Goal: Information Seeking & Learning: Learn about a topic

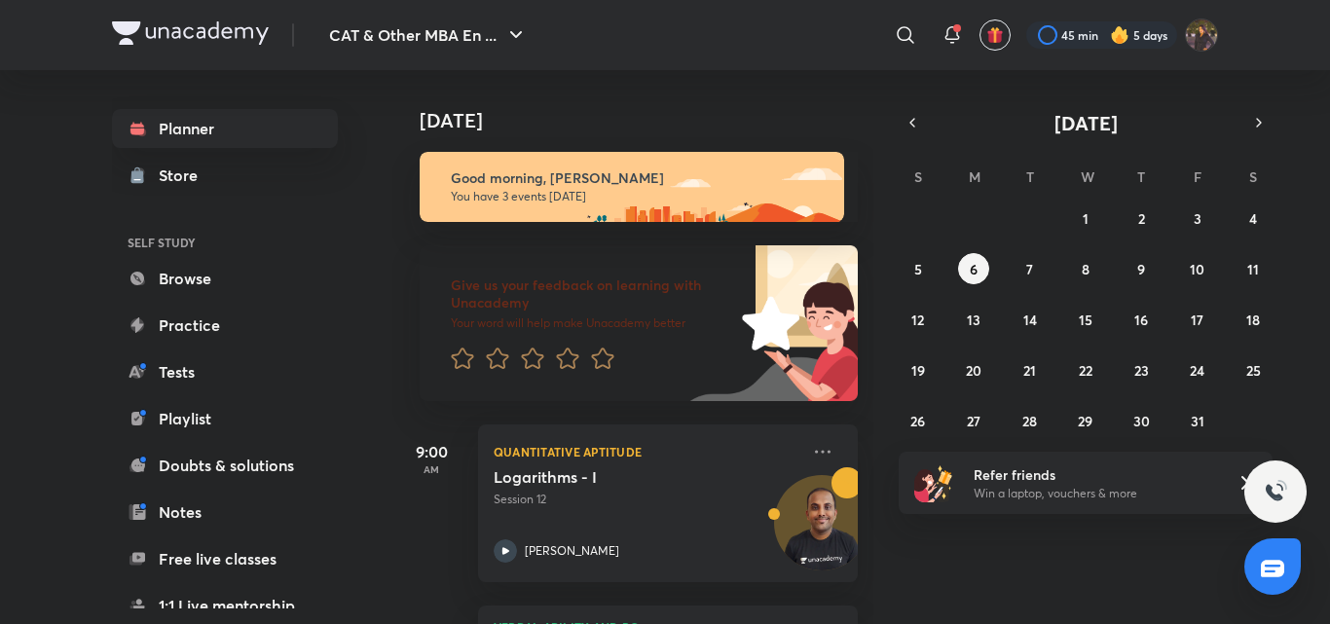
scroll to position [351, 0]
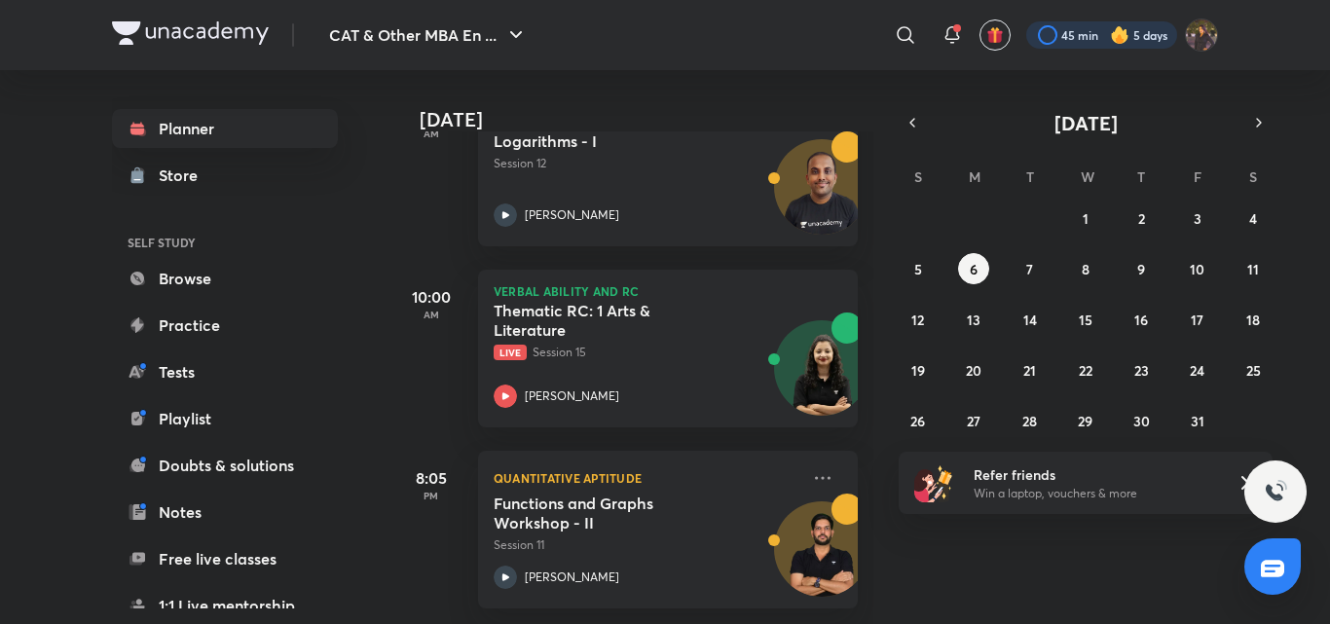
click at [1061, 28] on div at bounding box center [1102, 34] width 151 height 27
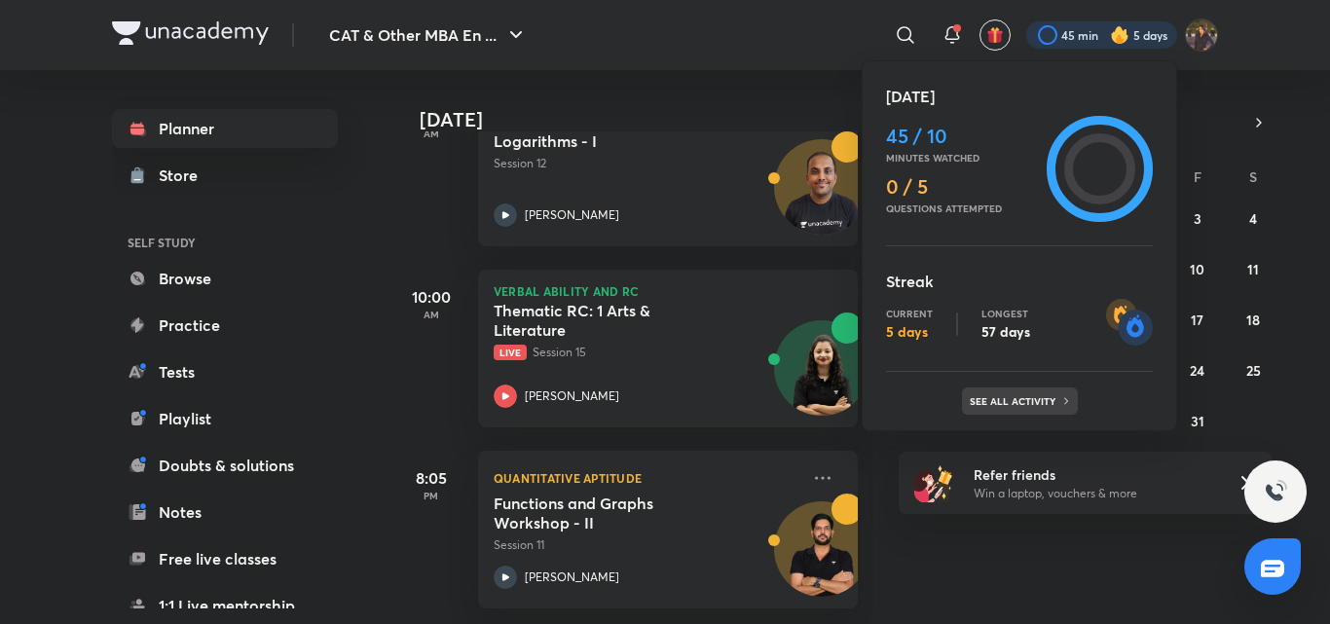
click at [1042, 395] on p "See all activity" at bounding box center [1015, 401] width 91 height 12
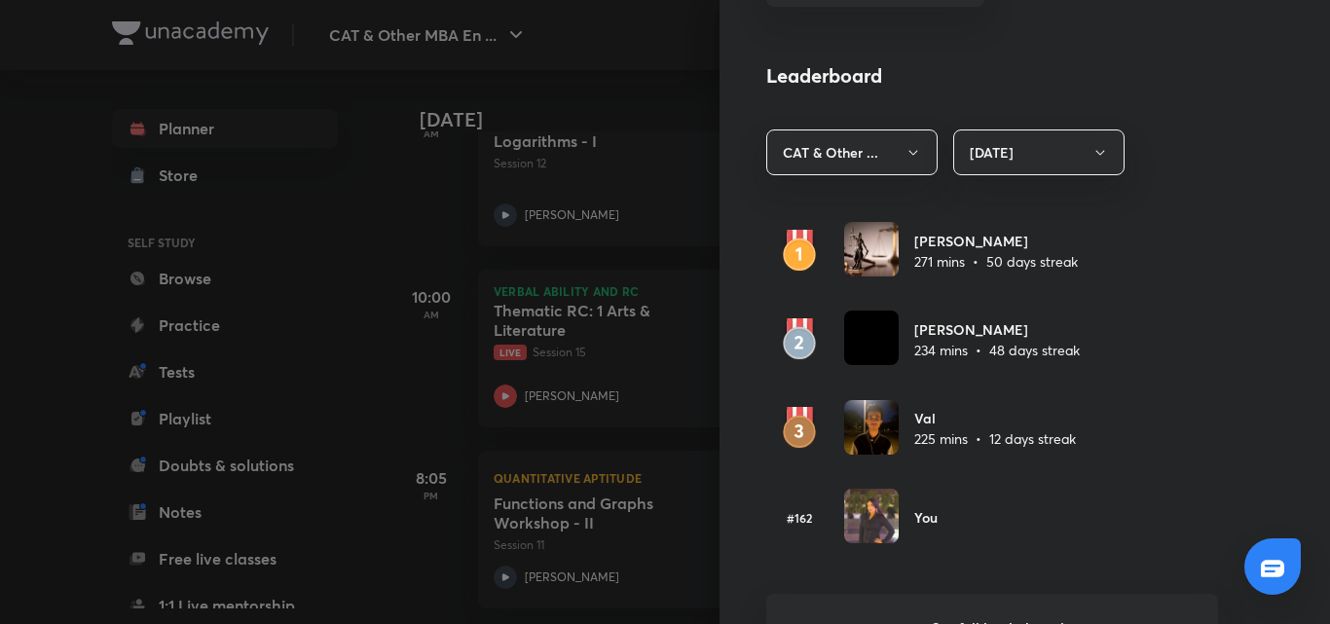
scroll to position [1578, 0]
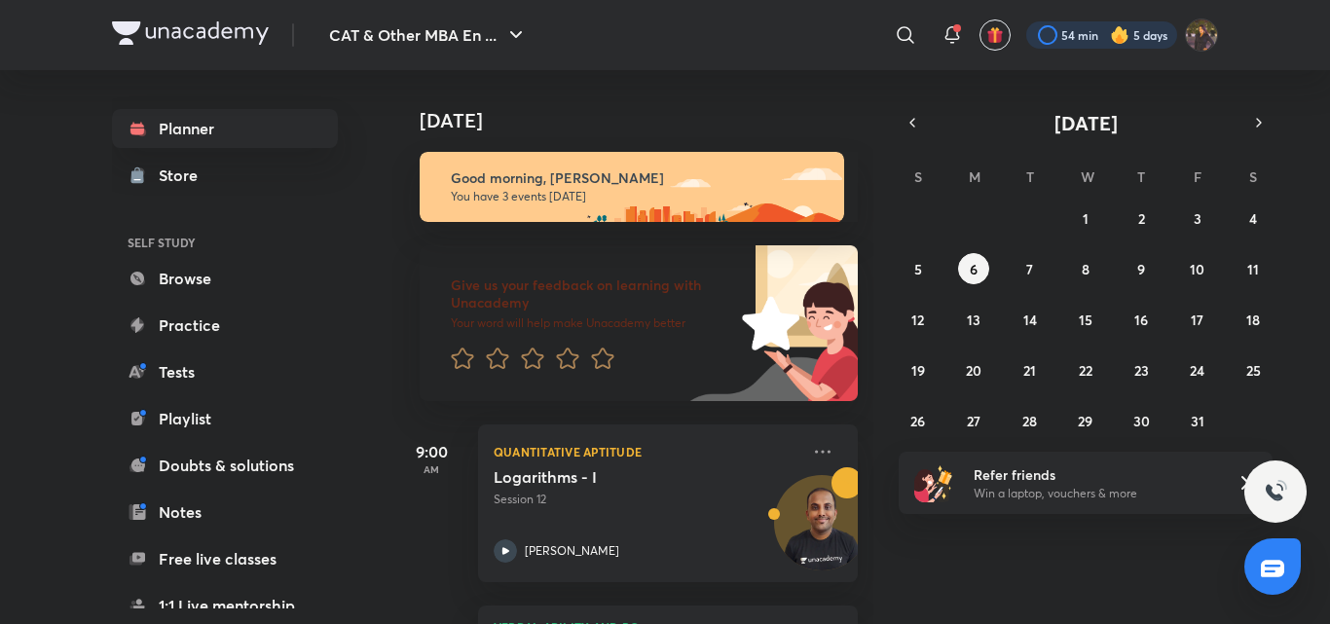
click at [1061, 45] on div at bounding box center [1102, 34] width 151 height 27
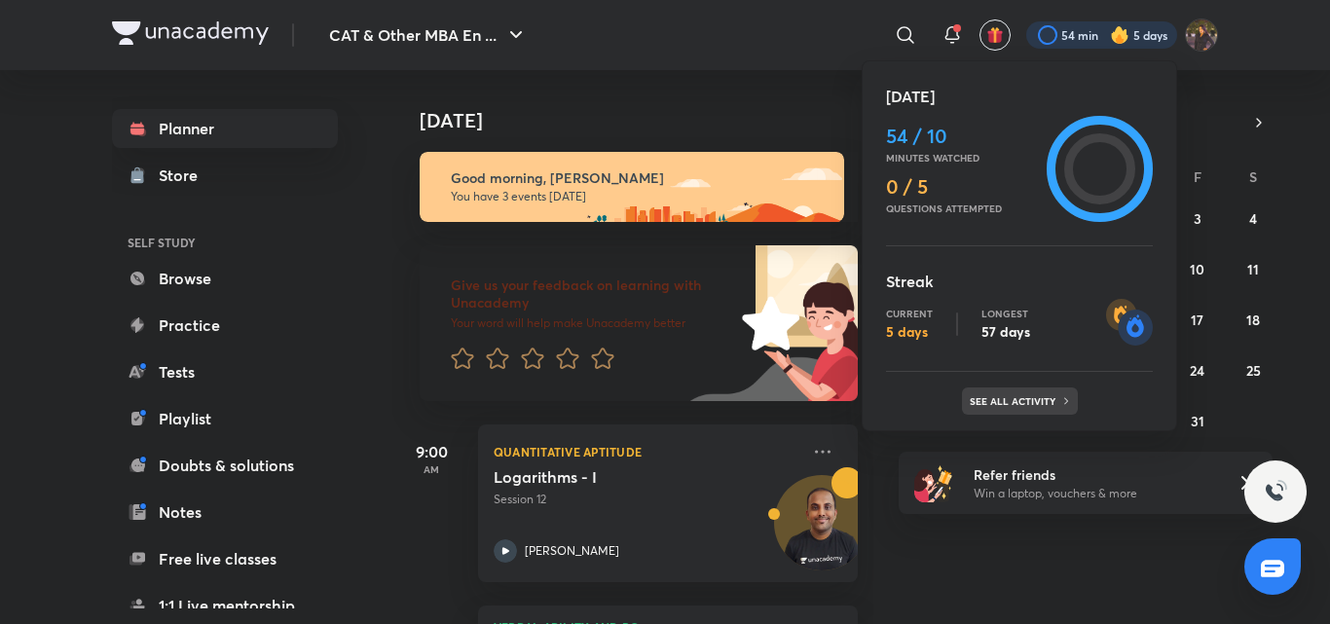
click at [1061, 399] on icon at bounding box center [1067, 401] width 12 height 12
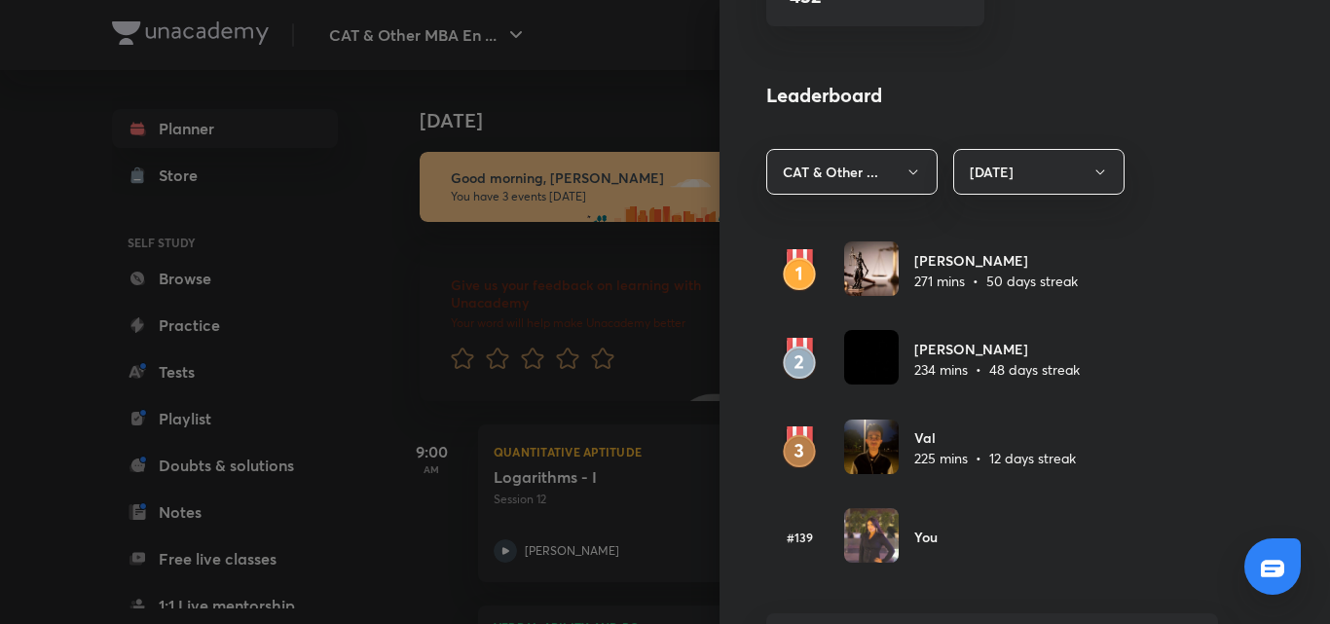
scroll to position [1558, 0]
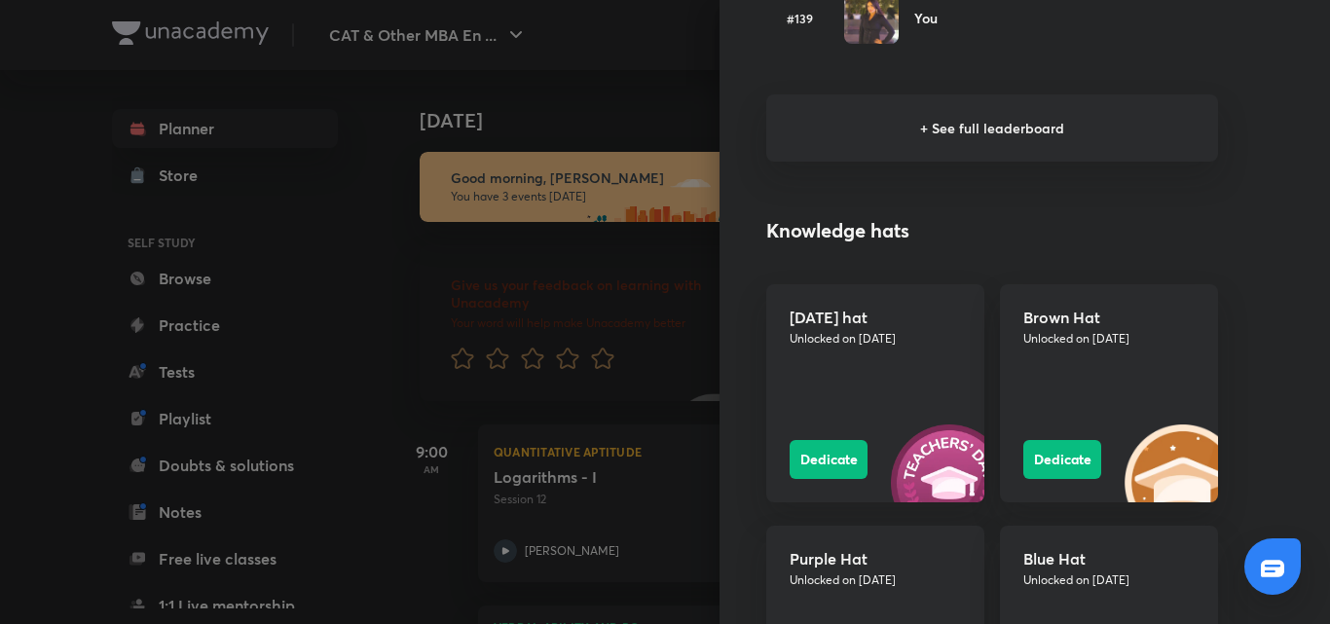
click at [904, 118] on h6 "+ See full leaderboard" at bounding box center [993, 127] width 452 height 67
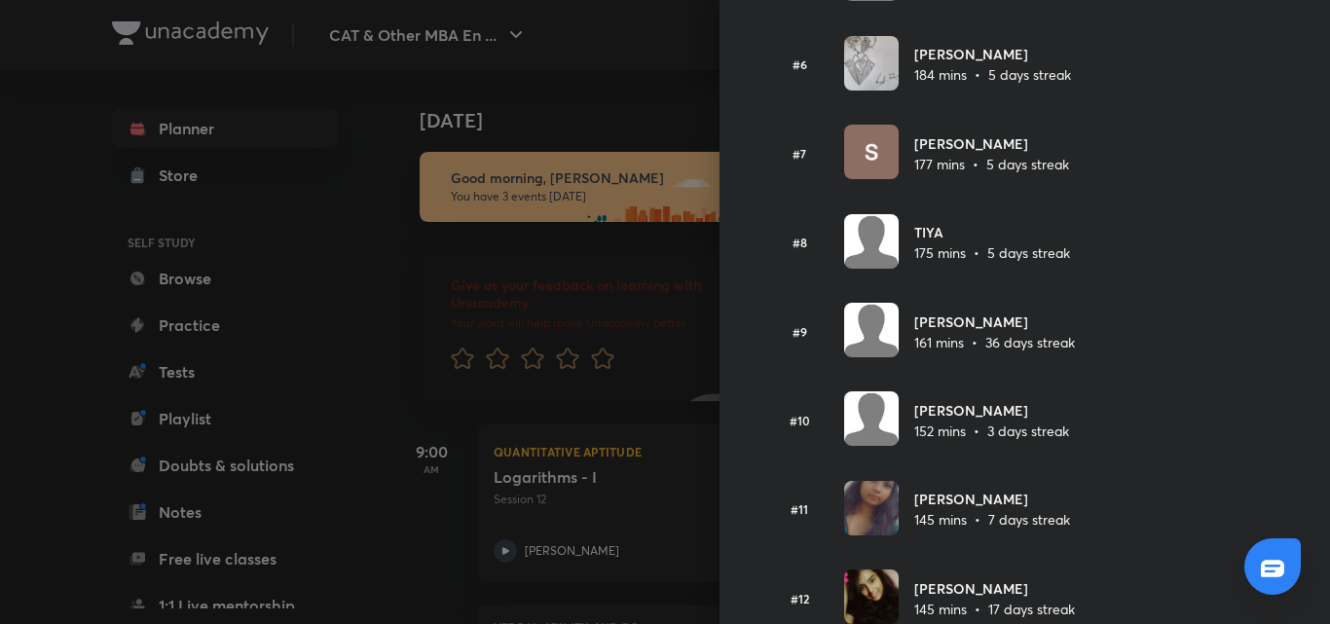
scroll to position [524, 0]
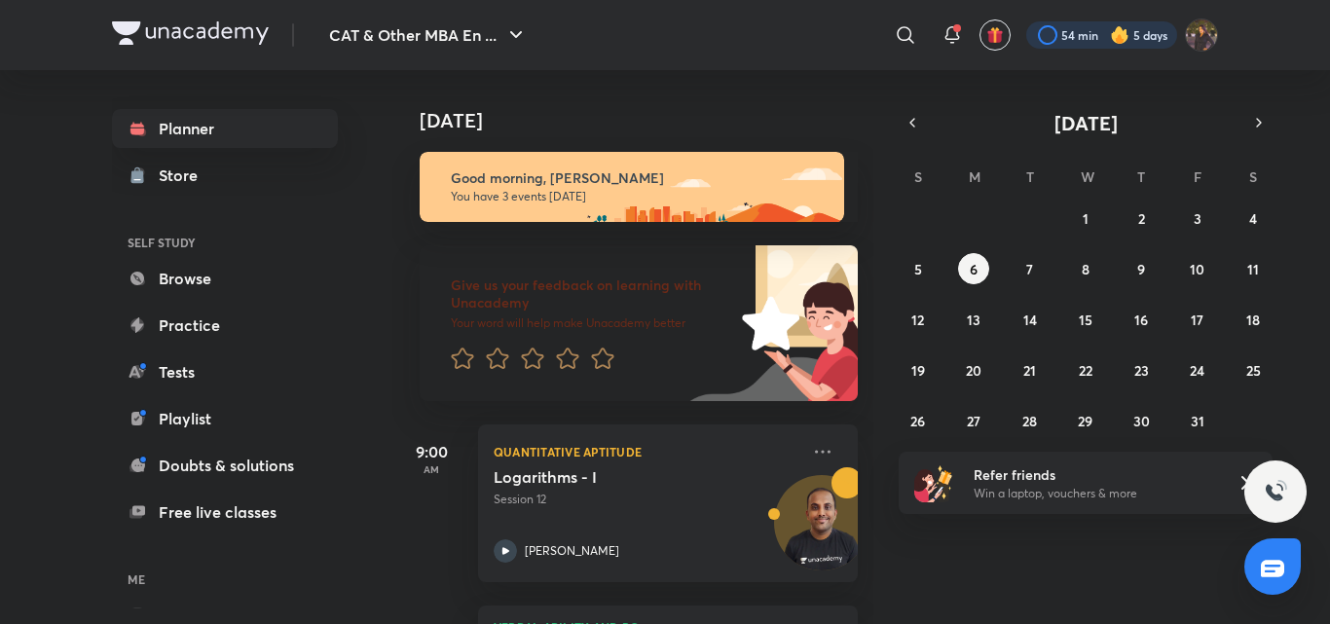
click at [1100, 36] on div at bounding box center [1102, 34] width 151 height 27
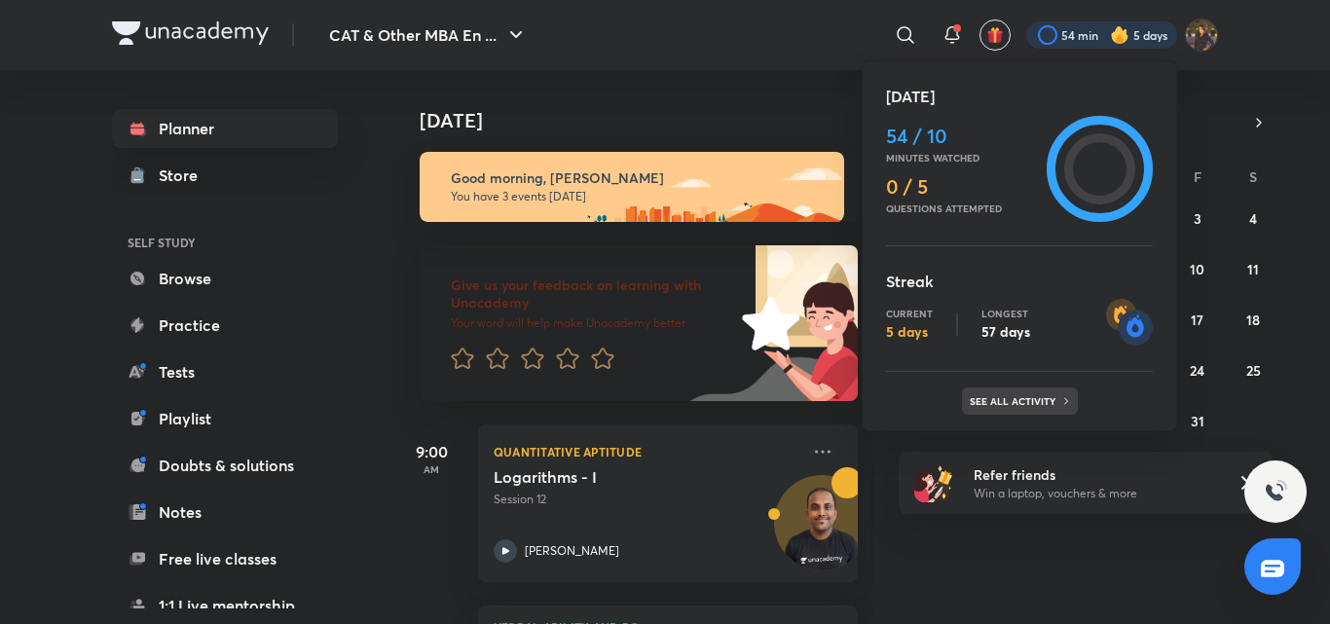
click at [1058, 400] on p "See all activity" at bounding box center [1015, 401] width 91 height 12
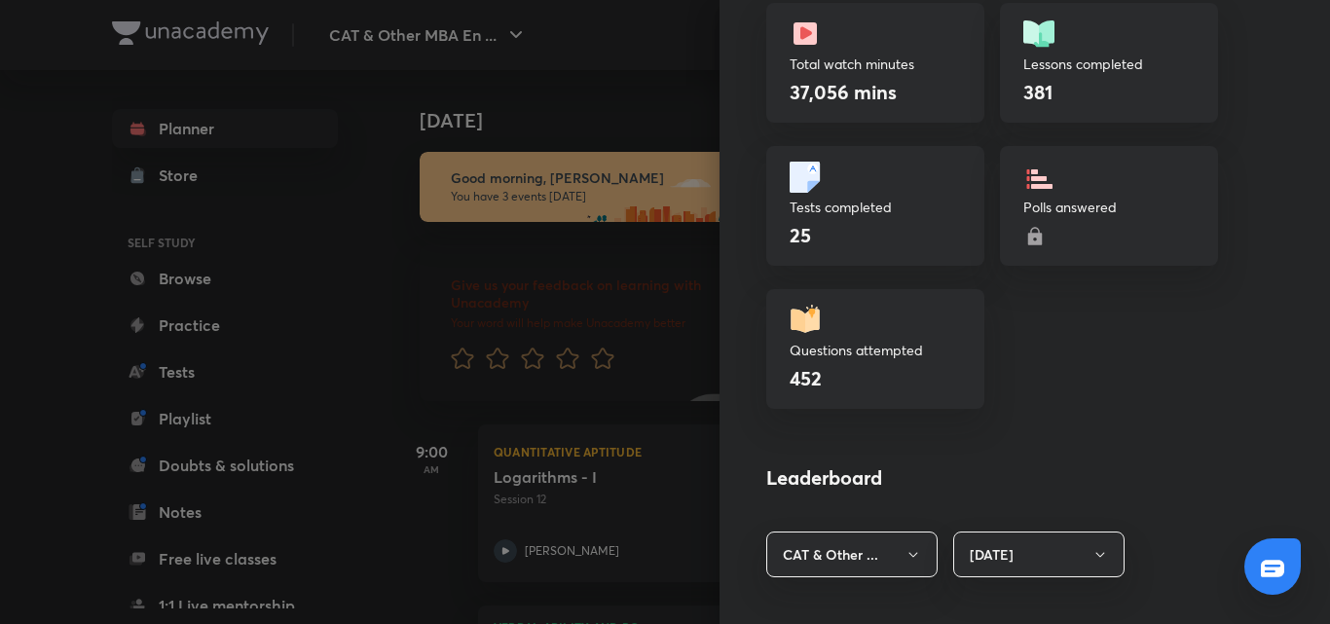
scroll to position [1177, 0]
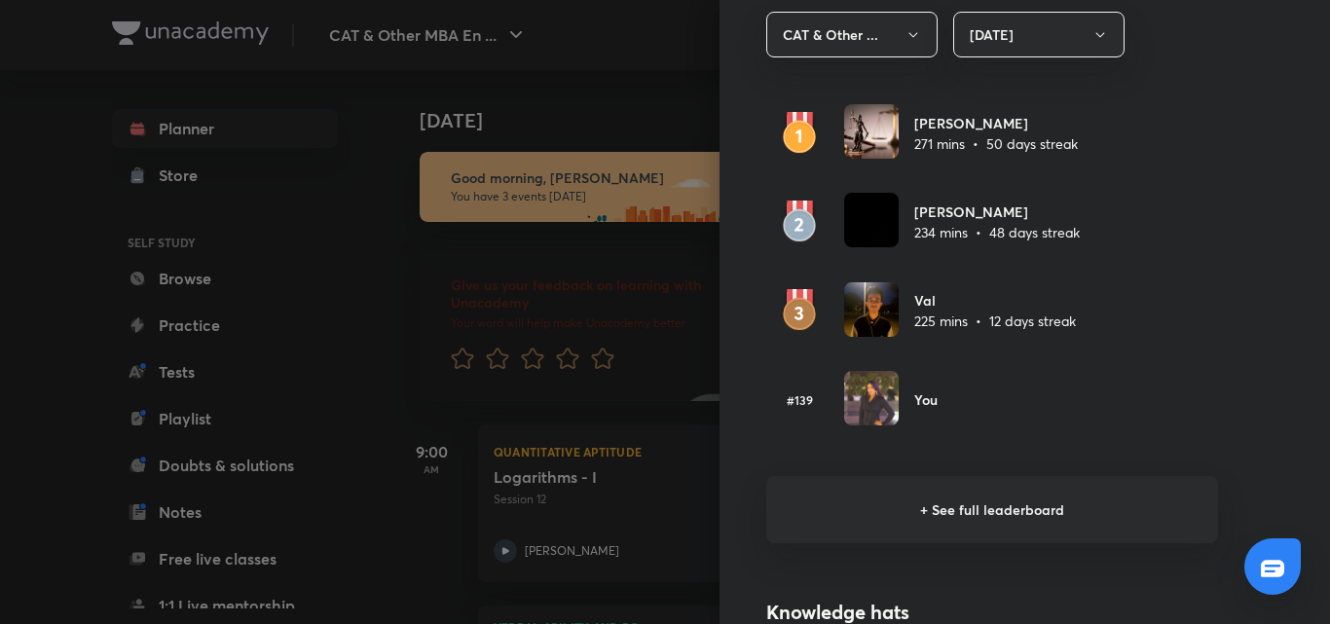
click at [875, 518] on h6 "+ See full leaderboard" at bounding box center [993, 509] width 452 height 67
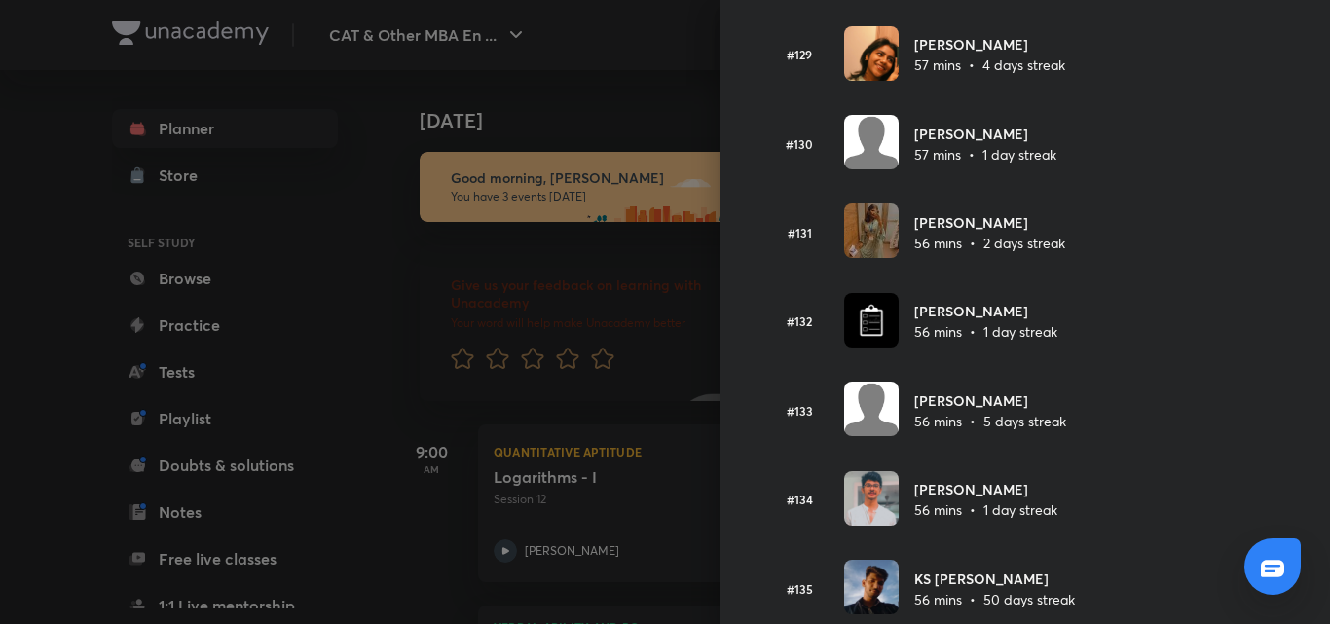
scroll to position [11825, 0]
